Goal: Information Seeking & Learning: Understand process/instructions

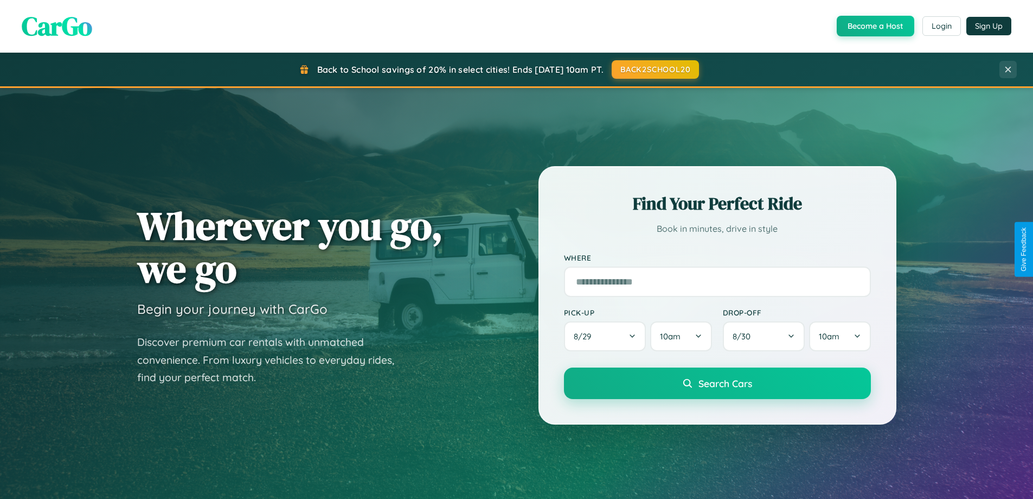
scroll to position [468, 0]
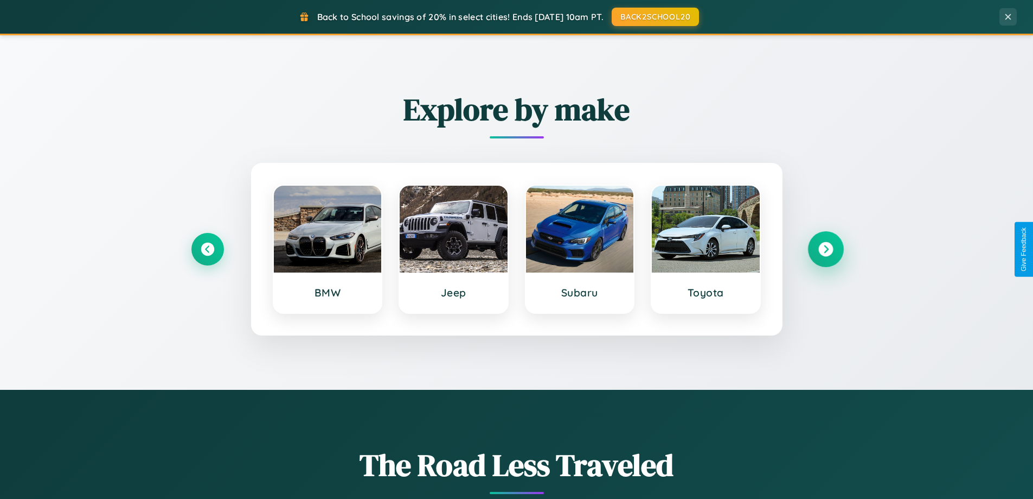
click at [826, 249] on icon at bounding box center [826, 249] width 15 height 15
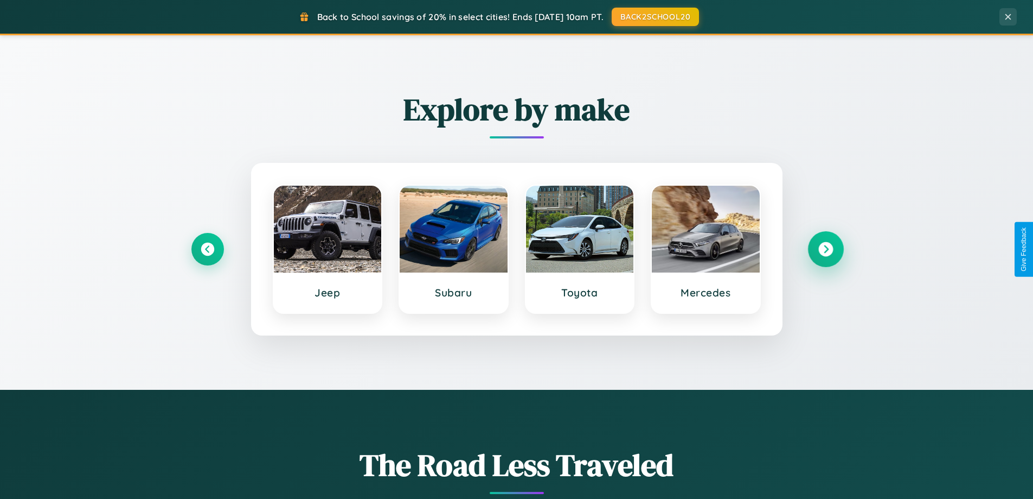
click at [826, 249] on icon at bounding box center [826, 249] width 15 height 15
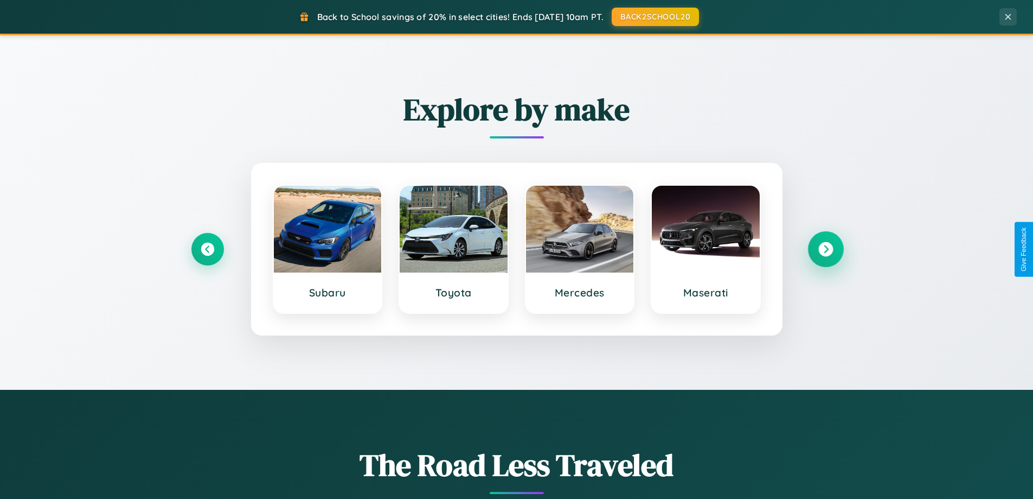
click at [826, 249] on icon at bounding box center [826, 249] width 15 height 15
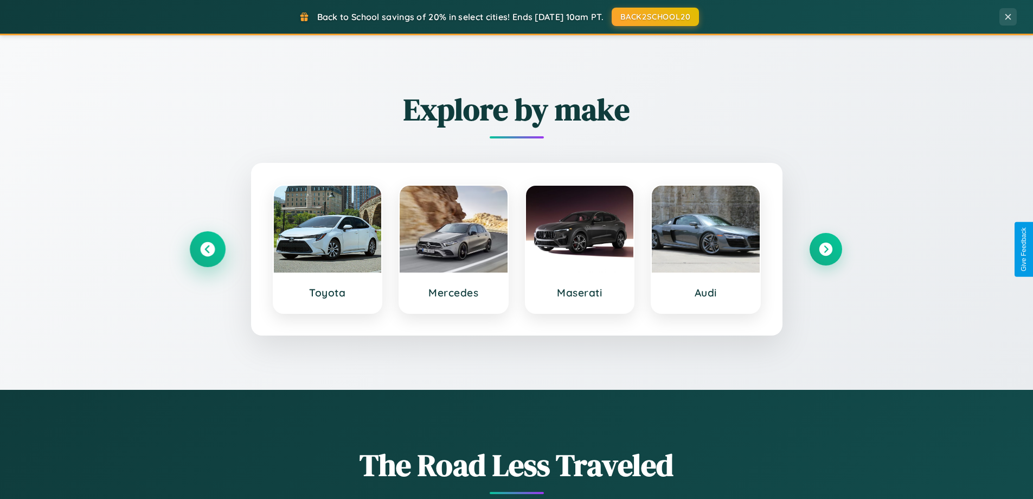
click at [207, 249] on icon at bounding box center [207, 249] width 15 height 15
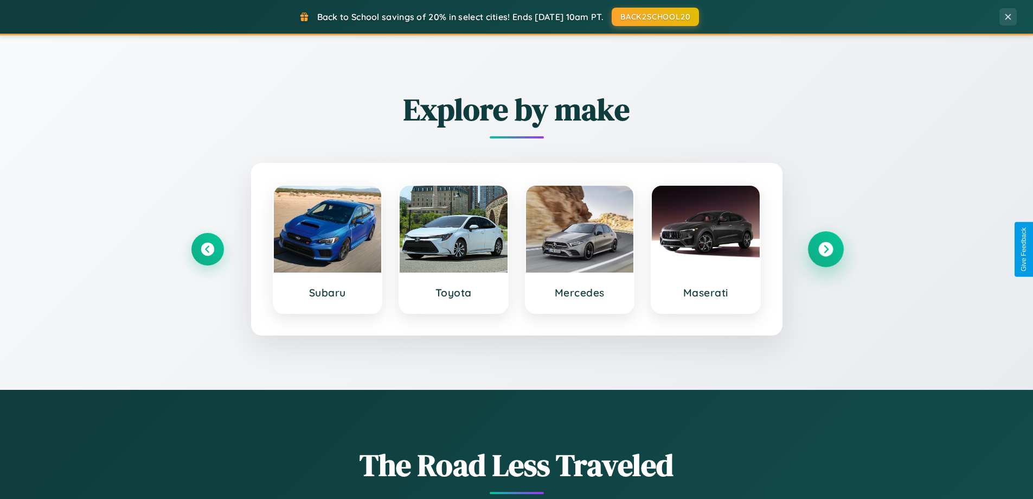
click at [826, 249] on icon at bounding box center [826, 249] width 15 height 15
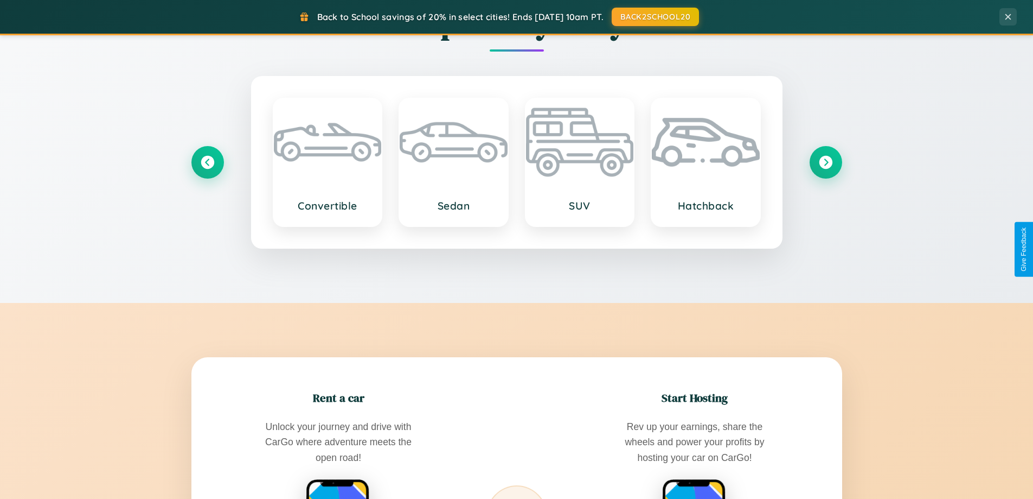
scroll to position [1743, 0]
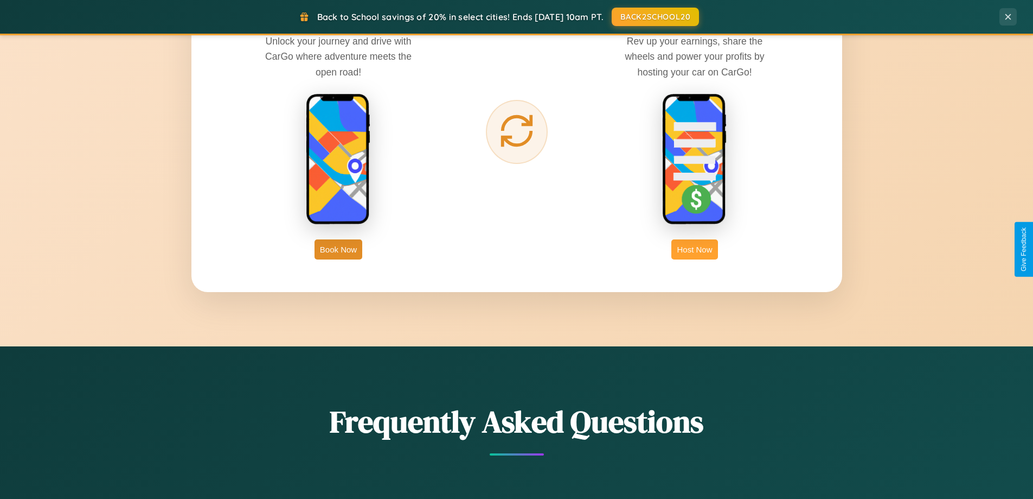
click at [695, 249] on button "Host Now" at bounding box center [695, 249] width 46 height 20
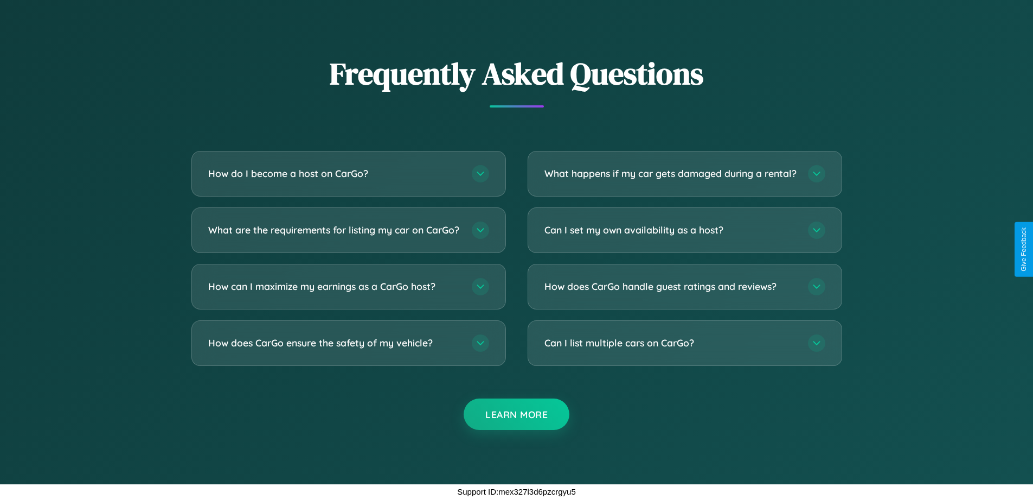
scroll to position [1466, 0]
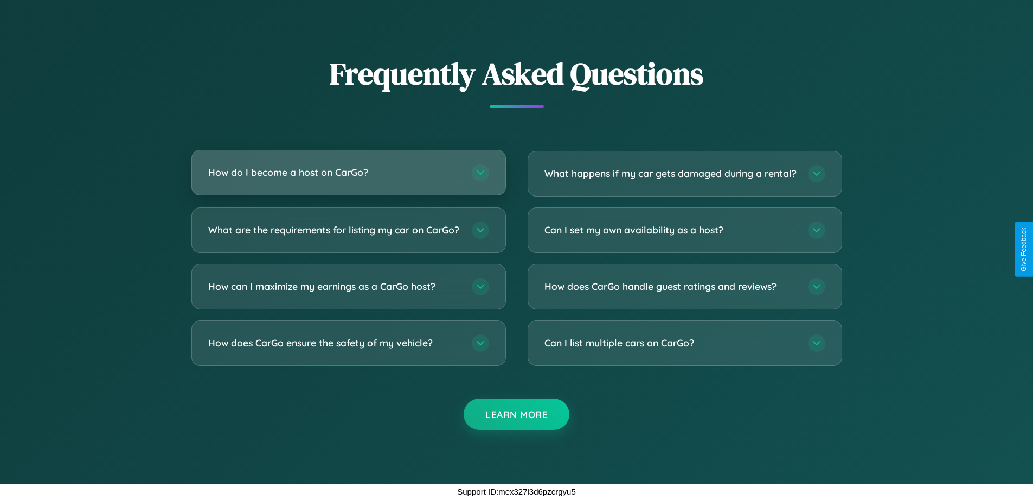
click at [348, 165] on h3 "How do I become a host on CarGo?" at bounding box center [334, 172] width 253 height 14
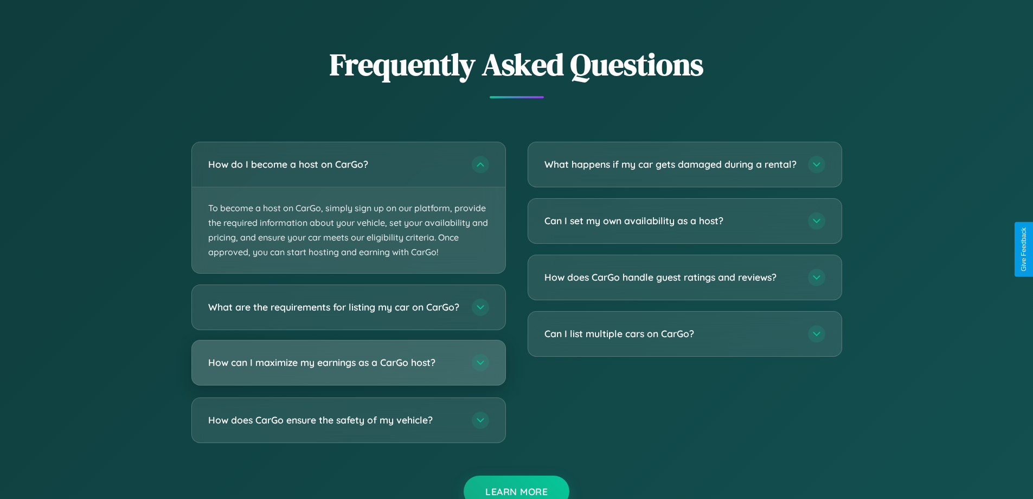
click at [348, 369] on h3 "How can I maximize my earnings as a CarGo host?" at bounding box center [334, 363] width 253 height 14
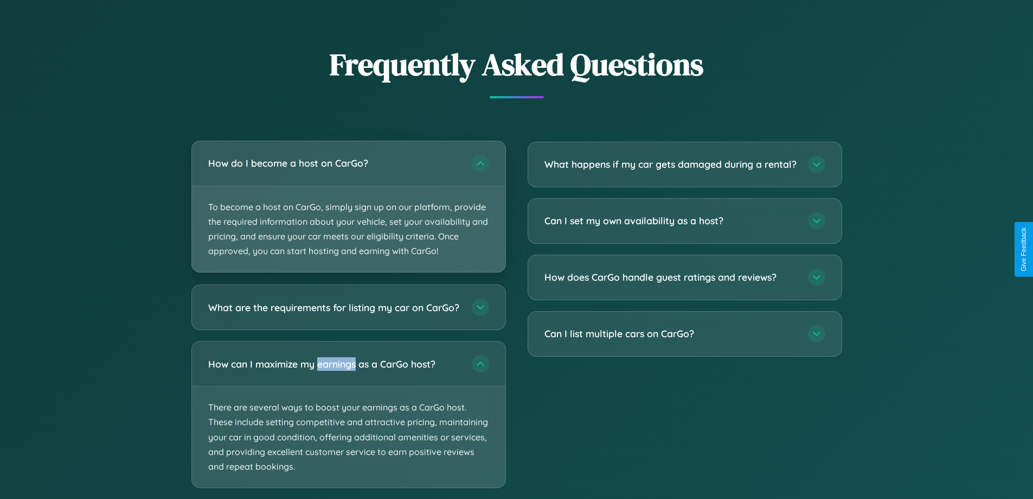
click at [348, 207] on p "To become a host on CarGo, simply sign up on our platform, provide the required…" at bounding box center [349, 229] width 314 height 86
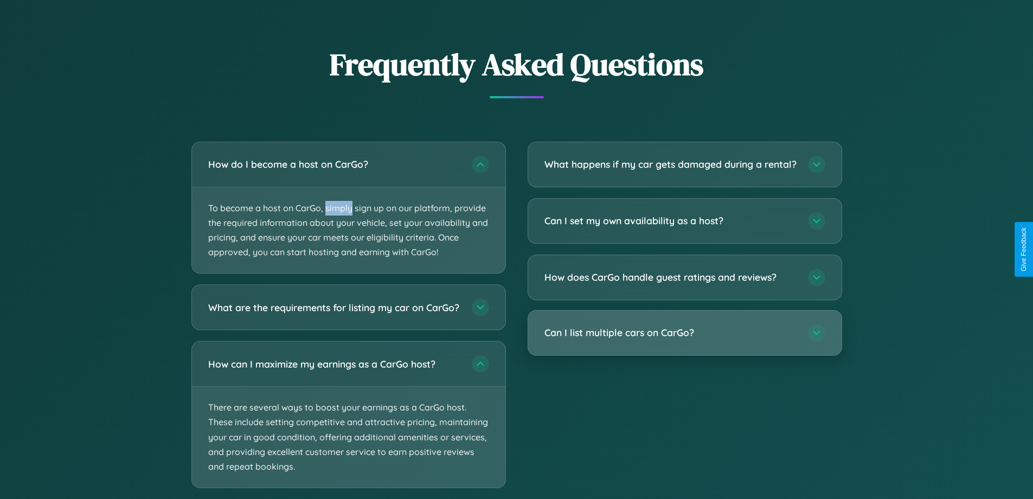
click at [685, 339] on h3 "Can I list multiple cars on CarGo?" at bounding box center [671, 332] width 253 height 14
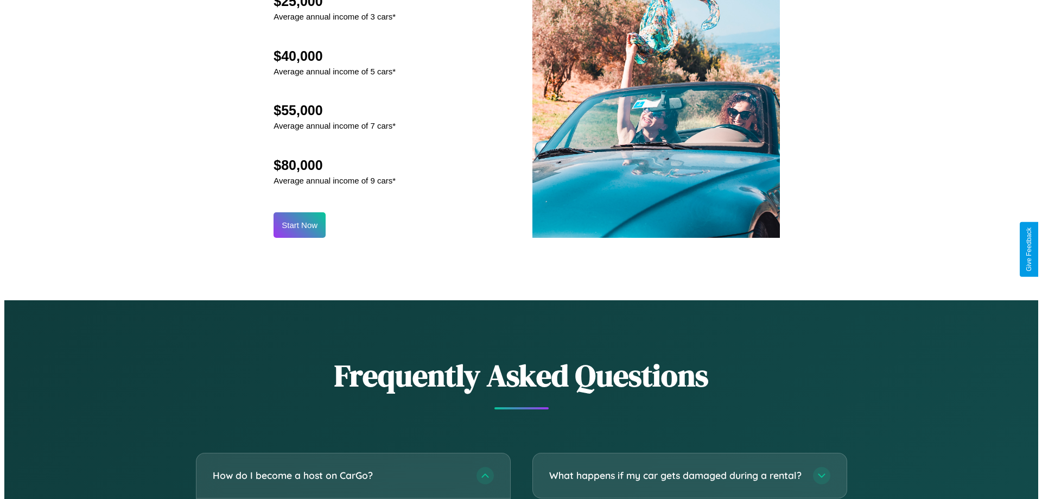
scroll to position [1131, 0]
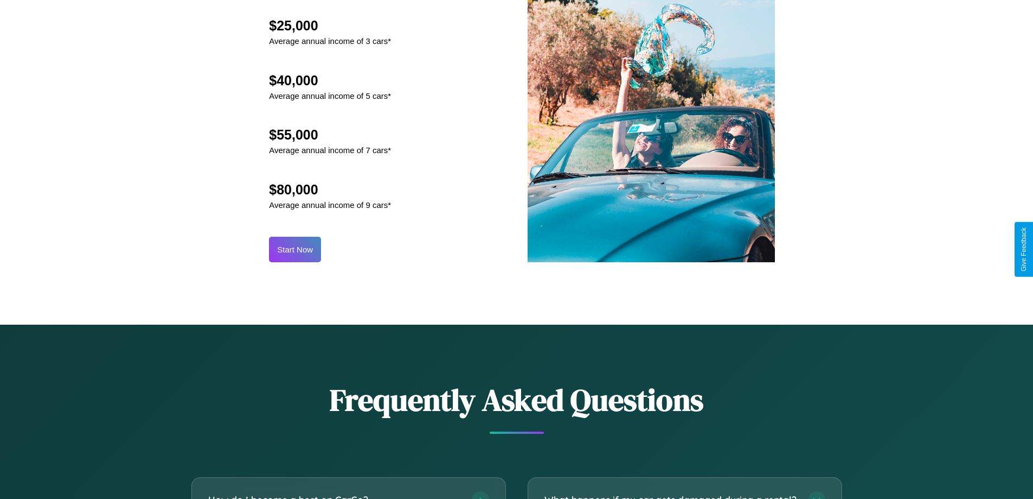
click at [295, 249] on button "Start Now" at bounding box center [295, 249] width 52 height 25
